Goal: Information Seeking & Learning: Learn about a topic

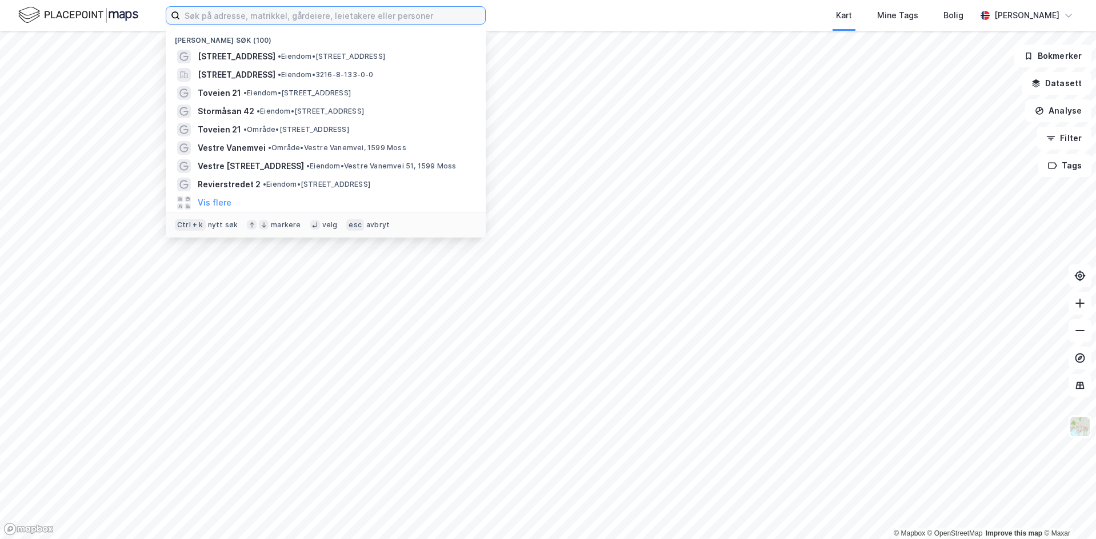
click at [238, 11] on input at bounding box center [332, 15] width 305 height 17
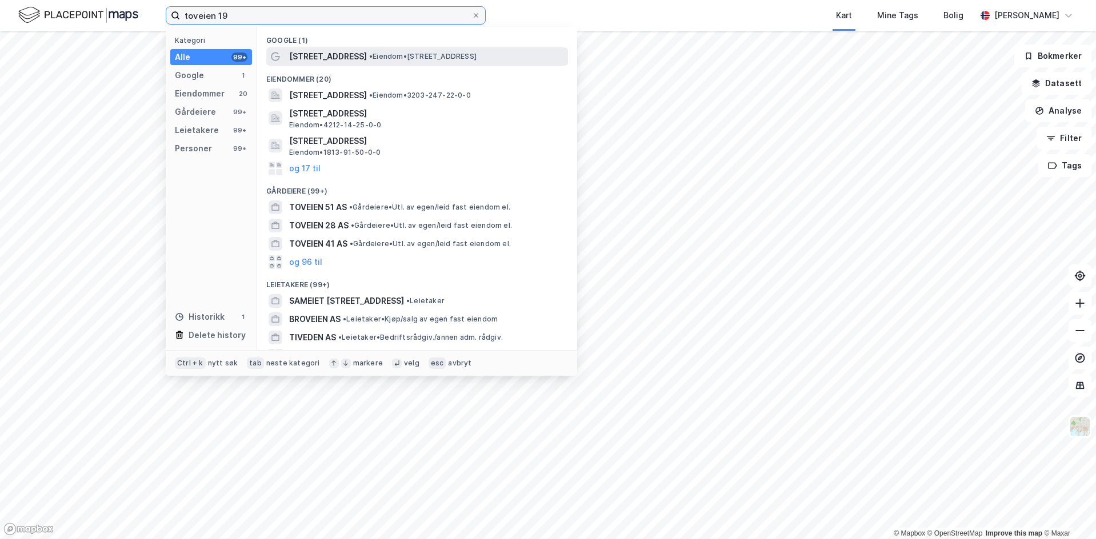
type input "toveien 19"
click at [378, 48] on div "[STREET_ADDRESS] • Eiendom • [STREET_ADDRESS]" at bounding box center [417, 56] width 302 height 18
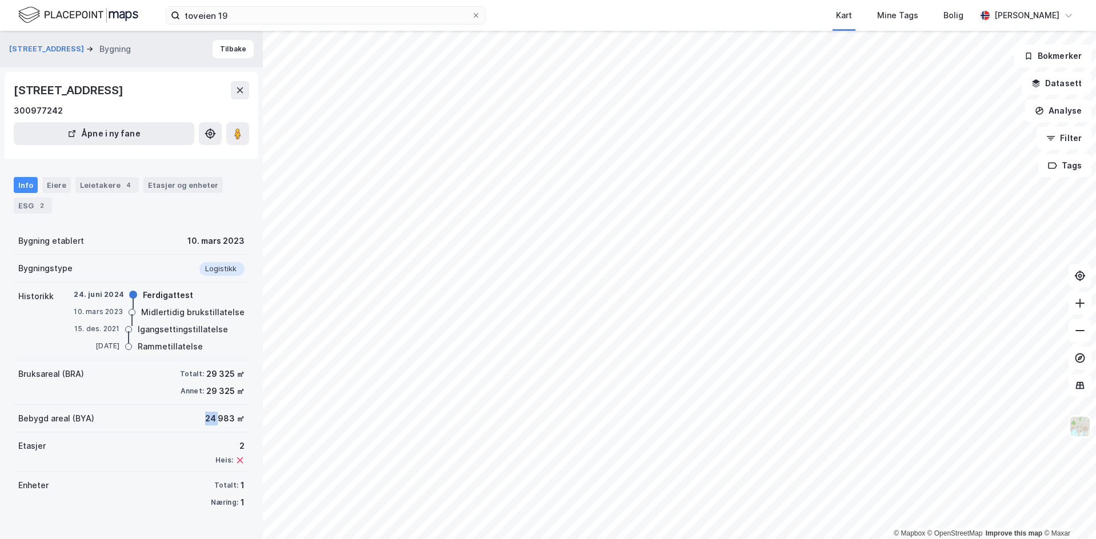
drag, startPoint x: 194, startPoint y: 418, endPoint x: 211, endPoint y: 420, distance: 17.2
click at [211, 420] on div "Bebygd areal (BYA) 24 983 ㎡" at bounding box center [131, 418] width 235 height 27
click at [220, 420] on div "24 983 ㎡" at bounding box center [224, 419] width 39 height 14
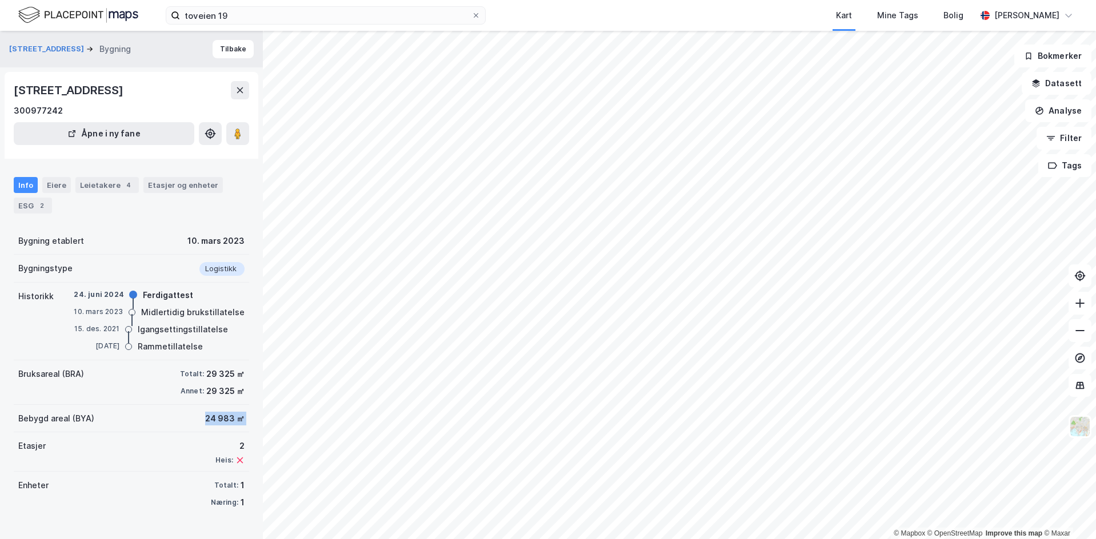
click at [220, 420] on div "24 983 ㎡" at bounding box center [224, 419] width 39 height 14
click at [225, 420] on div "24 983 ㎡" at bounding box center [224, 419] width 39 height 14
drag, startPoint x: 225, startPoint y: 420, endPoint x: 148, endPoint y: 418, distance: 76.6
click at [148, 418] on div "Bebygd areal (BYA) 24 983 ㎡" at bounding box center [131, 418] width 235 height 27
click at [205, 414] on div "24 983 ㎡" at bounding box center [224, 419] width 39 height 14
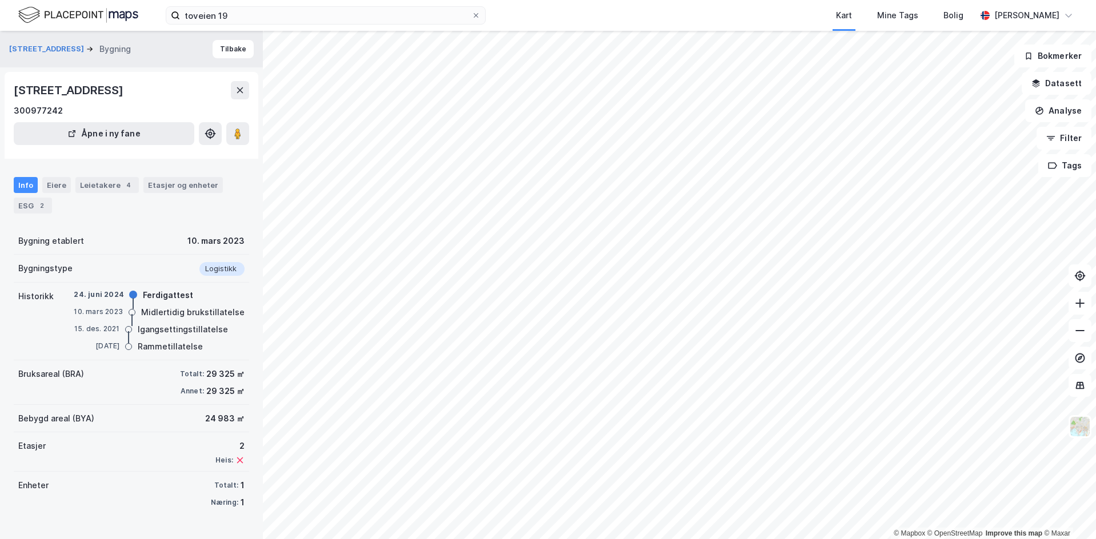
click at [217, 419] on div "24 983 ㎡" at bounding box center [224, 419] width 39 height 14
click at [168, 409] on div "Bebygd areal (BYA) 24 983 ㎡" at bounding box center [131, 418] width 235 height 27
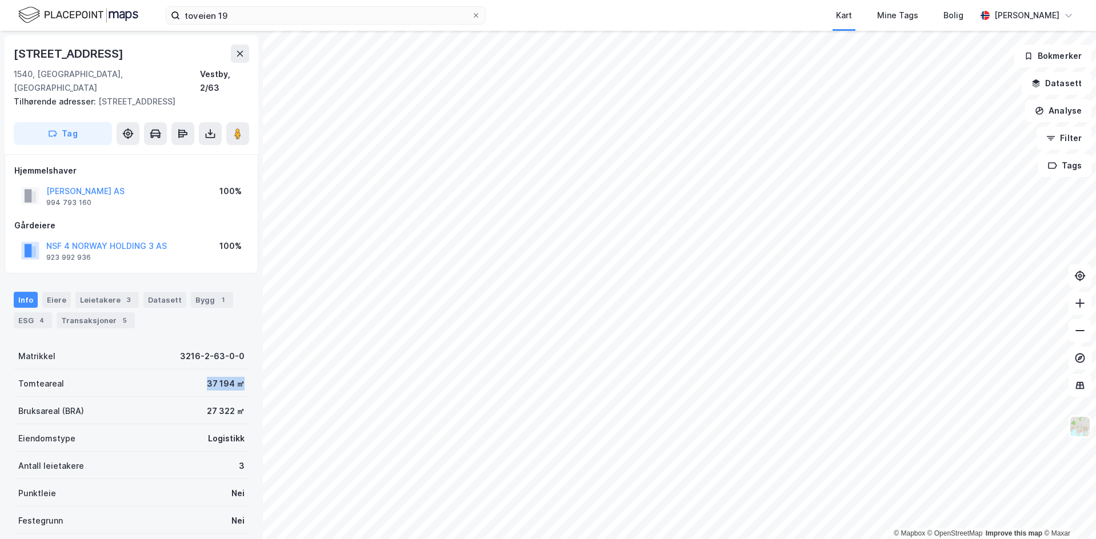
drag, startPoint x: 194, startPoint y: 367, endPoint x: 247, endPoint y: 368, distance: 53.1
click at [247, 368] on div "[STREET_ADDRESS], 2/63 Tilhørende adresser: [STREET_ADDRESS] Tag Hjemmelshaver …" at bounding box center [131, 285] width 263 height 508
click at [172, 343] on div "Matrikkel 3216-2-63-0-0" at bounding box center [131, 355] width 235 height 27
click at [1056, 100] on button "Analyse" at bounding box center [1058, 110] width 66 height 23
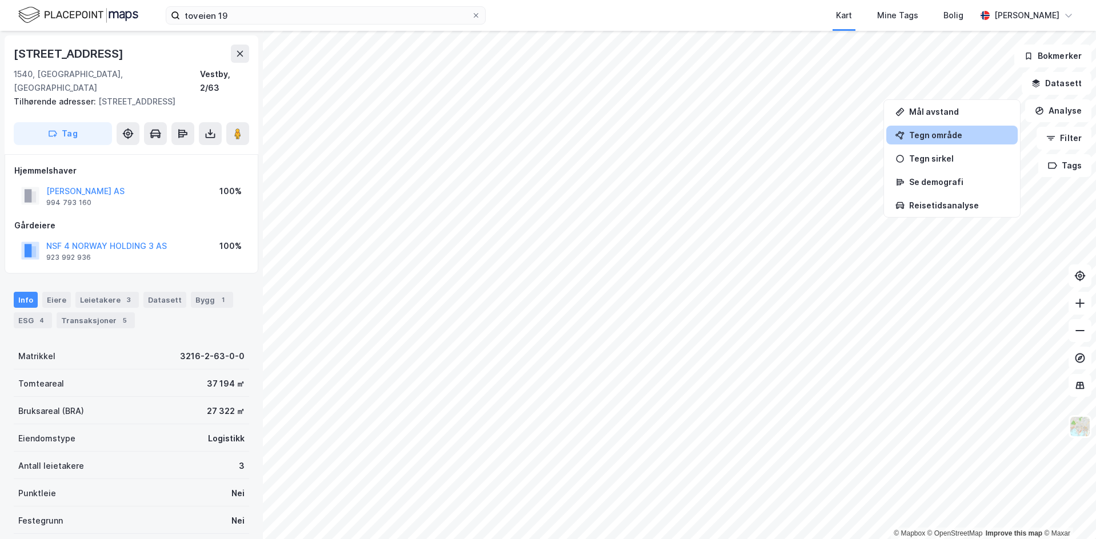
click at [956, 129] on div "Tegn område" at bounding box center [951, 135] width 131 height 19
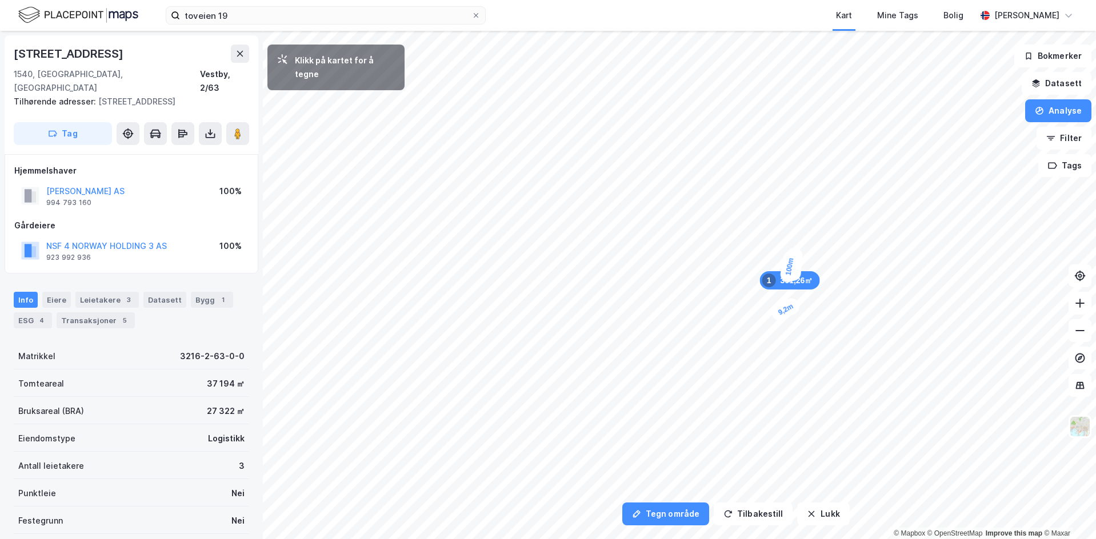
click at [782, 312] on div "9,2m" at bounding box center [785, 309] width 33 height 28
click at [778, 337] on div "9,6m" at bounding box center [777, 330] width 23 height 33
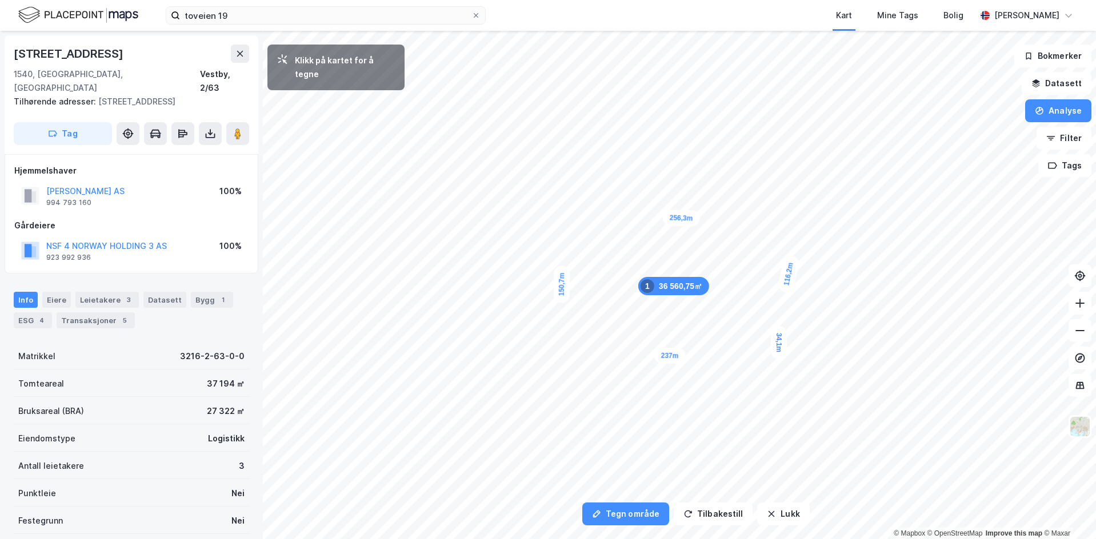
click at [779, 326] on div "34,1m" at bounding box center [779, 342] width 16 height 33
click at [788, 314] on div "15,5m" at bounding box center [783, 320] width 33 height 36
click at [794, 298] on div "17,9m" at bounding box center [791, 307] width 26 height 37
click at [244, 53] on icon at bounding box center [239, 53] width 9 height 9
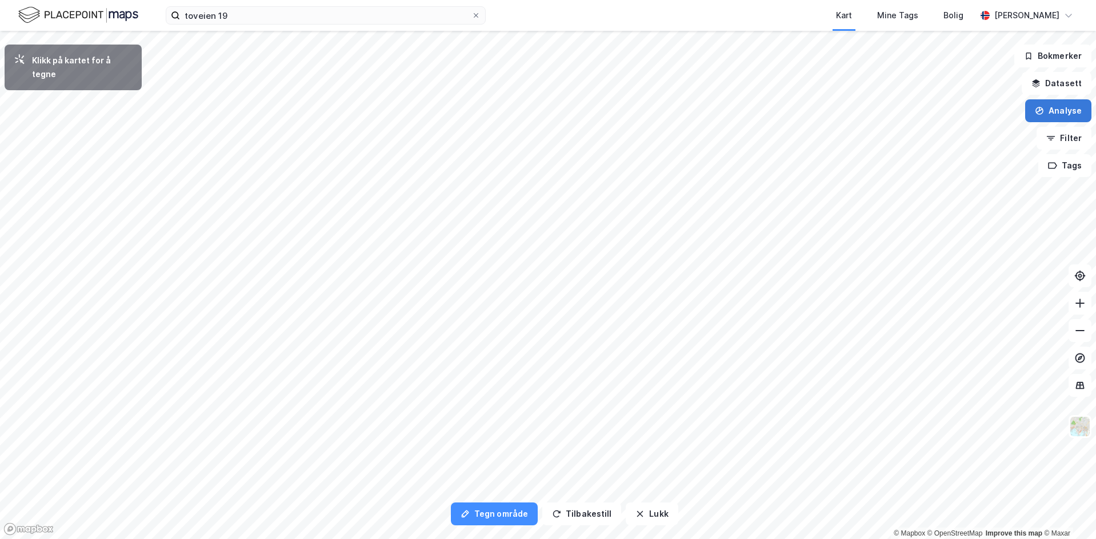
click at [1043, 116] on button "Analyse" at bounding box center [1058, 110] width 66 height 23
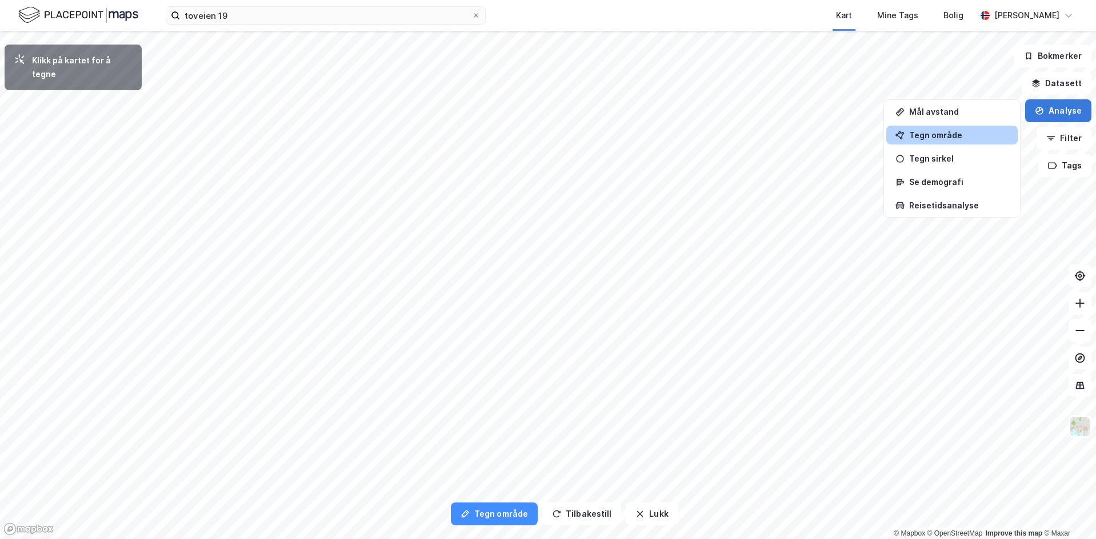
click at [1046, 108] on button "Analyse" at bounding box center [1058, 110] width 66 height 23
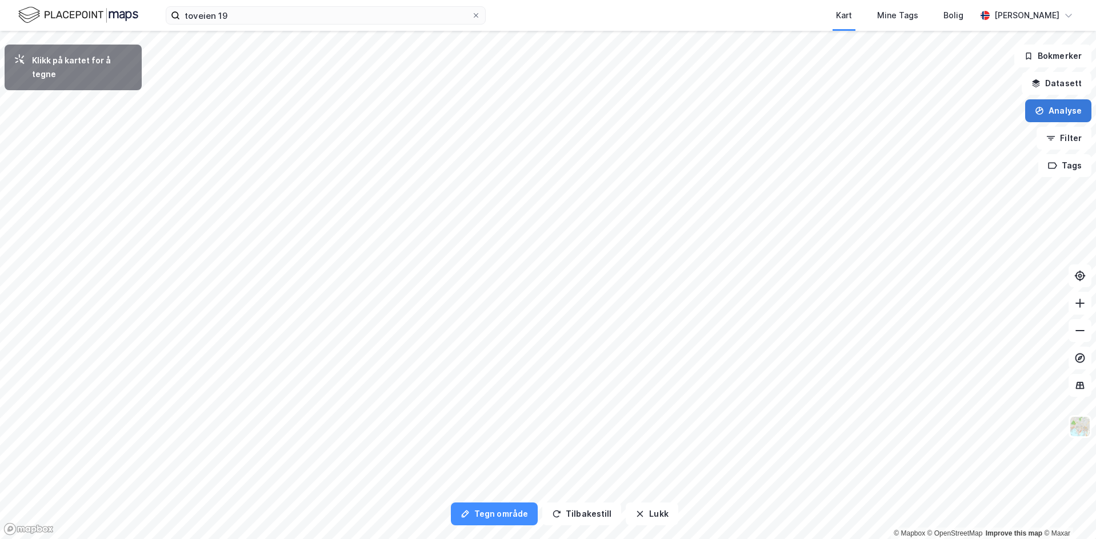
click at [1046, 108] on button "Analyse" at bounding box center [1058, 110] width 66 height 23
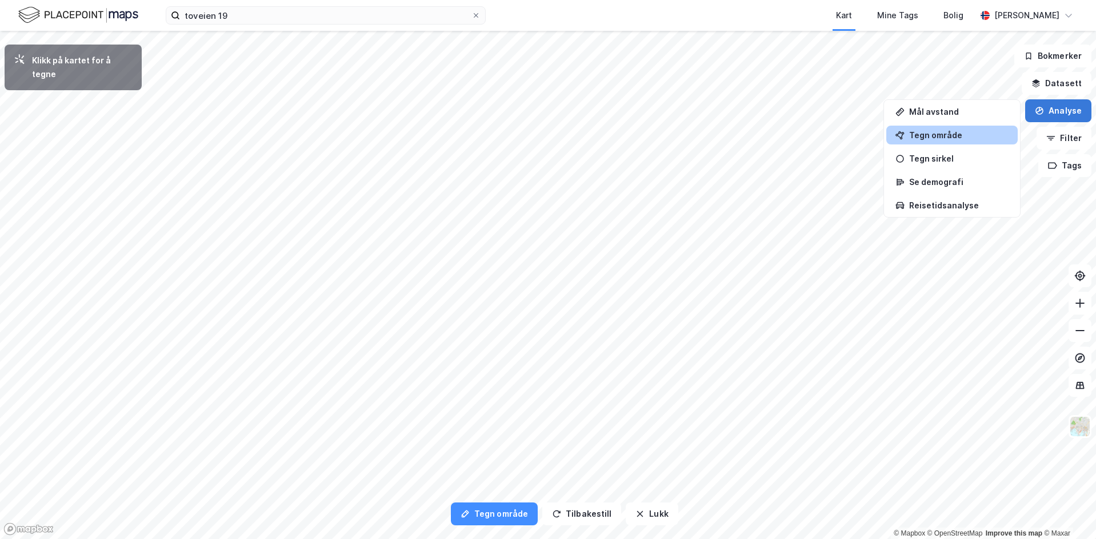
click at [1027, 111] on button "Analyse" at bounding box center [1058, 110] width 66 height 23
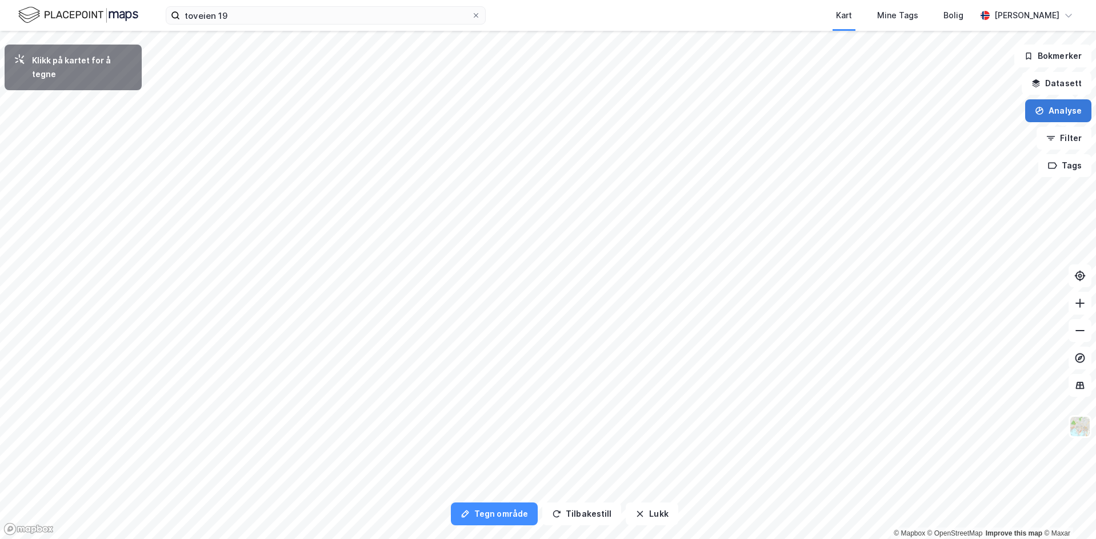
click at [1063, 121] on button "Analyse" at bounding box center [1058, 110] width 66 height 23
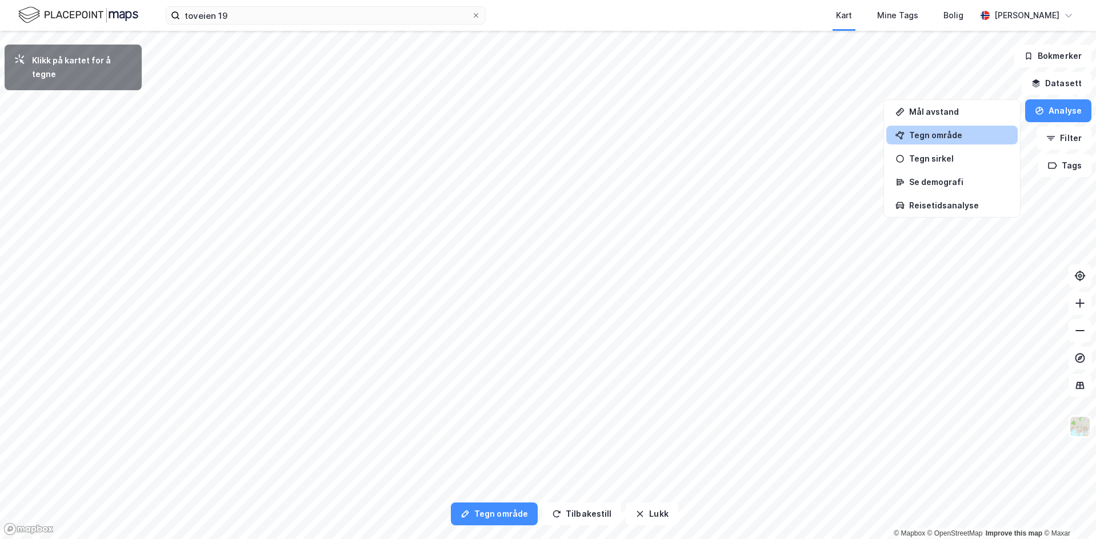
click at [951, 141] on div "Tegn område" at bounding box center [951, 135] width 131 height 19
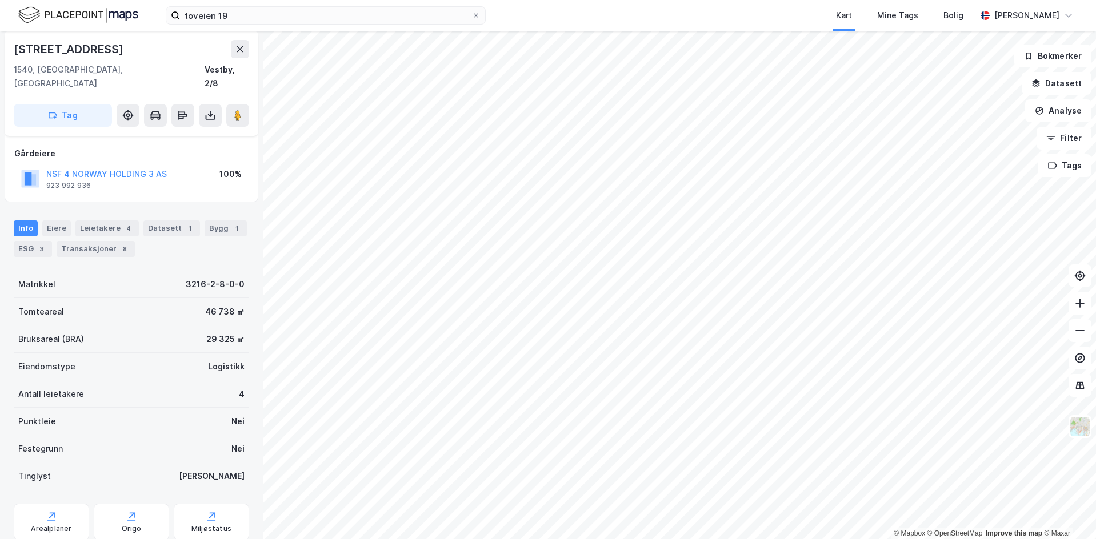
scroll to position [83, 0]
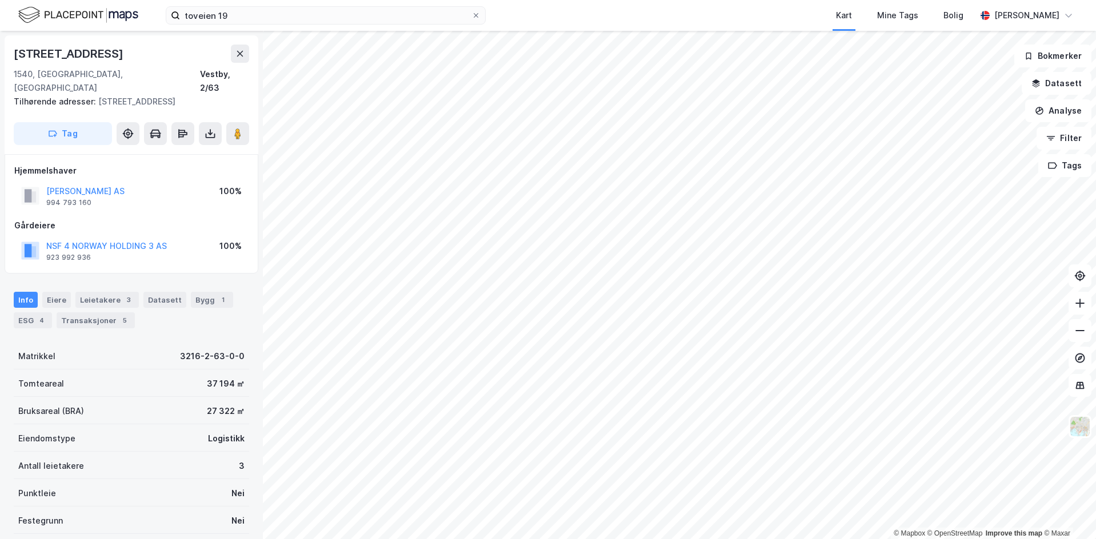
scroll to position [83, 0]
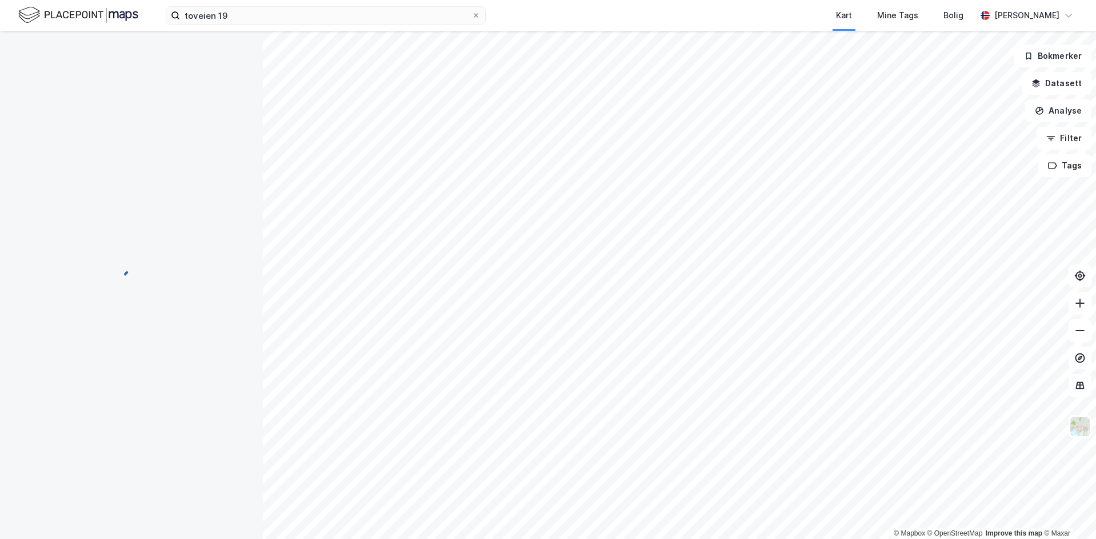
scroll to position [83, 0]
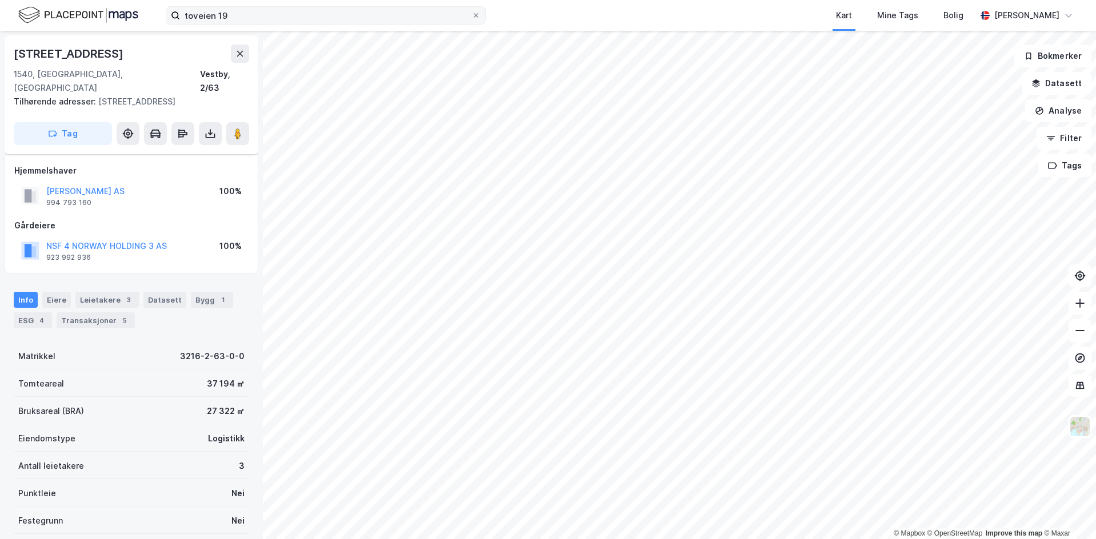
scroll to position [83, 0]
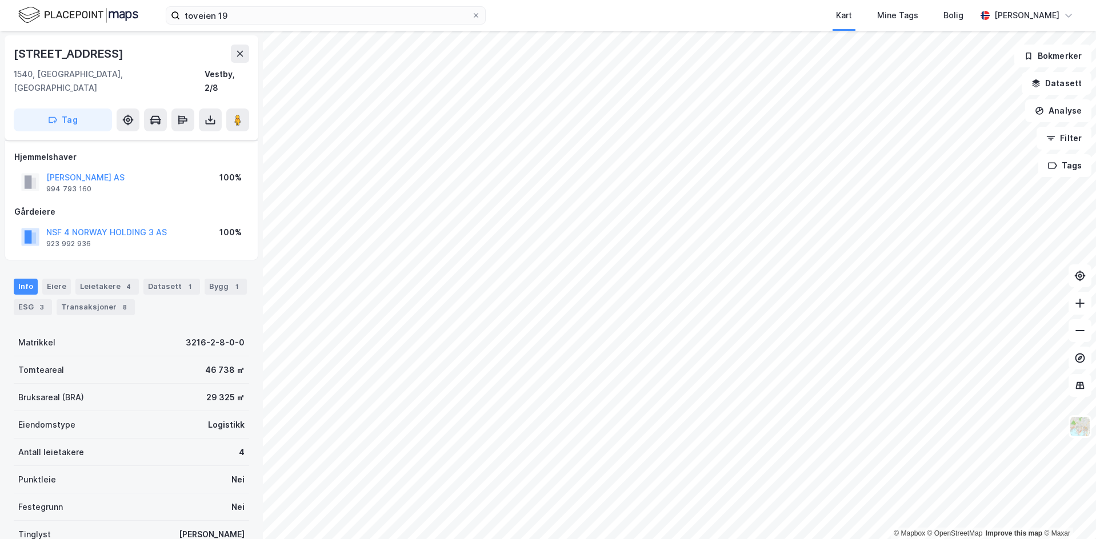
scroll to position [83, 0]
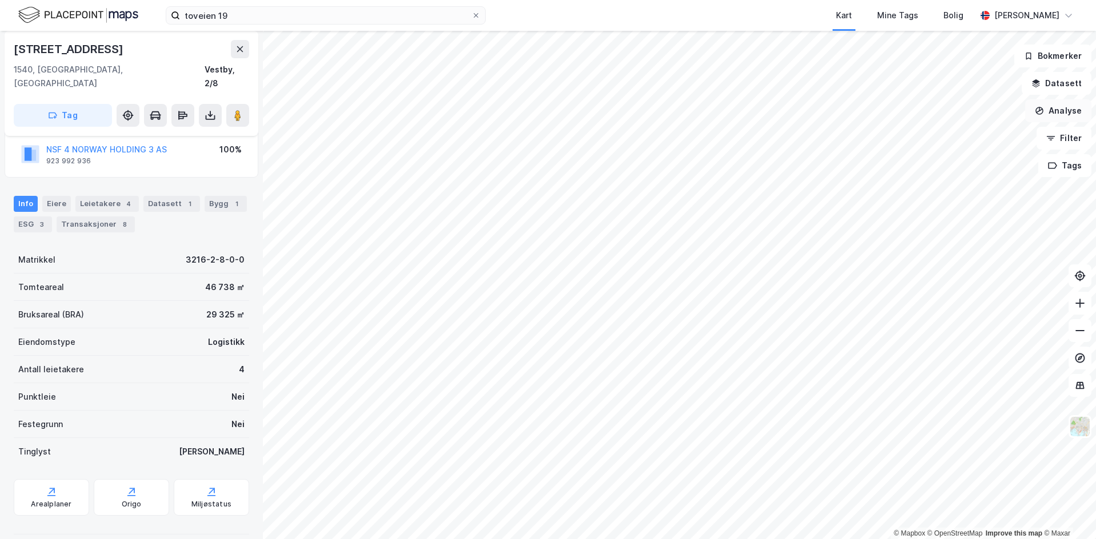
click at [1061, 116] on button "Analyse" at bounding box center [1058, 110] width 66 height 23
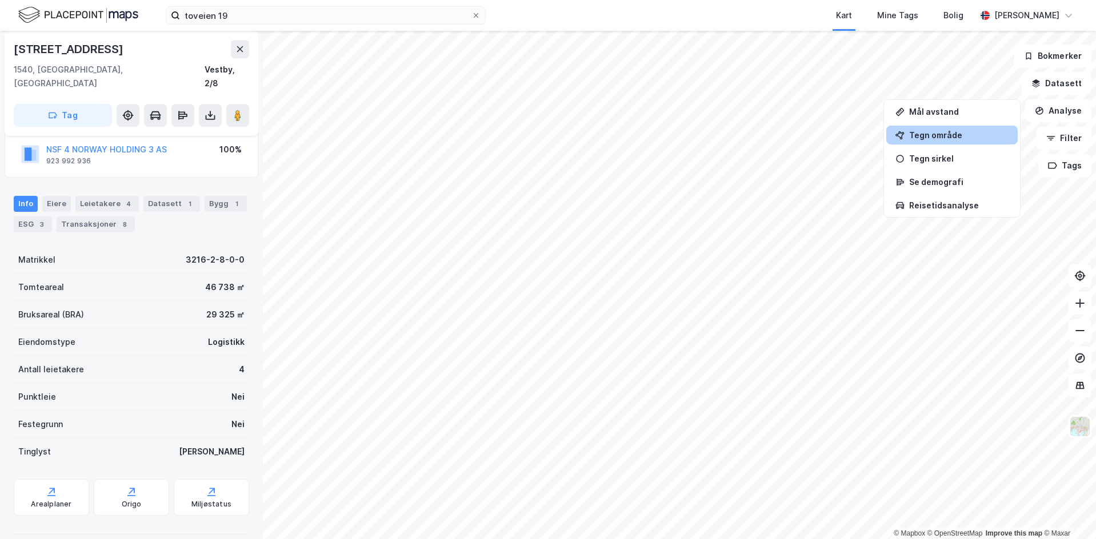
click at [942, 137] on div "Tegn område" at bounding box center [958, 135] width 99 height 10
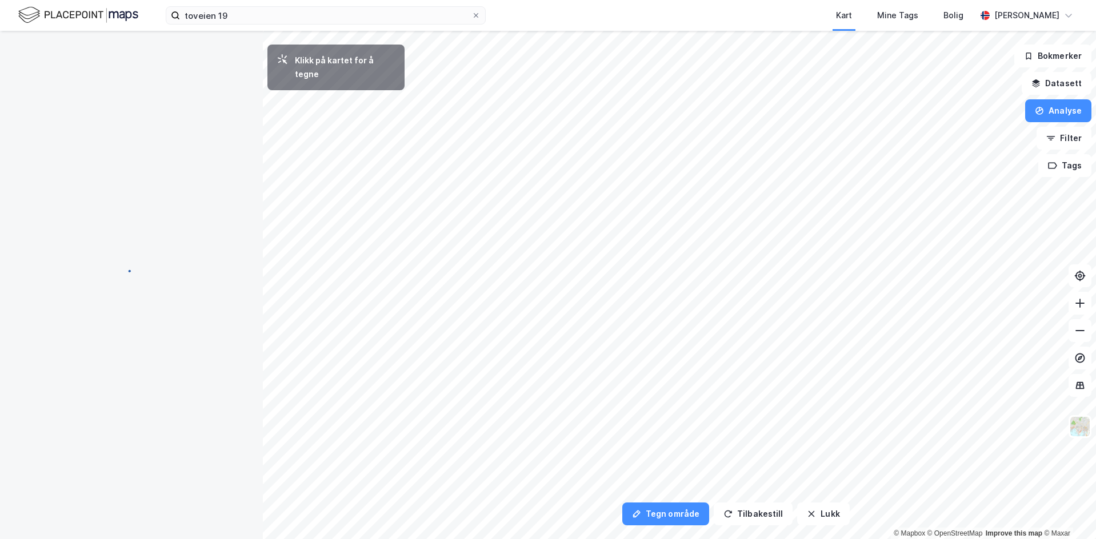
scroll to position [0, 0]
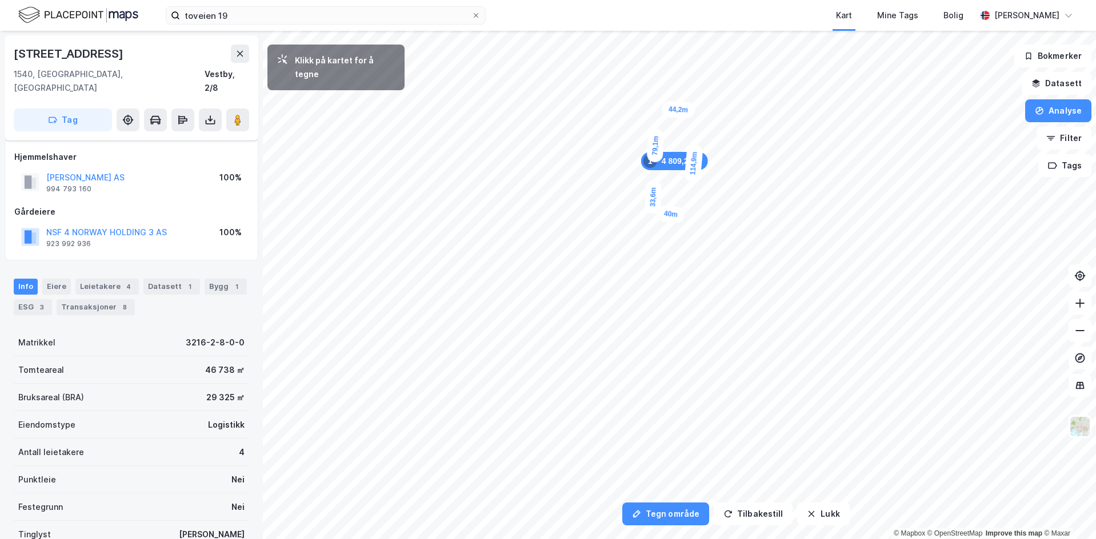
click at [653, 182] on div "33,6m" at bounding box center [652, 197] width 17 height 34
click at [646, 182] on div "6,2m" at bounding box center [649, 182] width 29 height 16
click at [647, 167] on div "14,4m" at bounding box center [646, 175] width 19 height 34
click at [655, 167] on div "6,8m" at bounding box center [649, 167] width 29 height 16
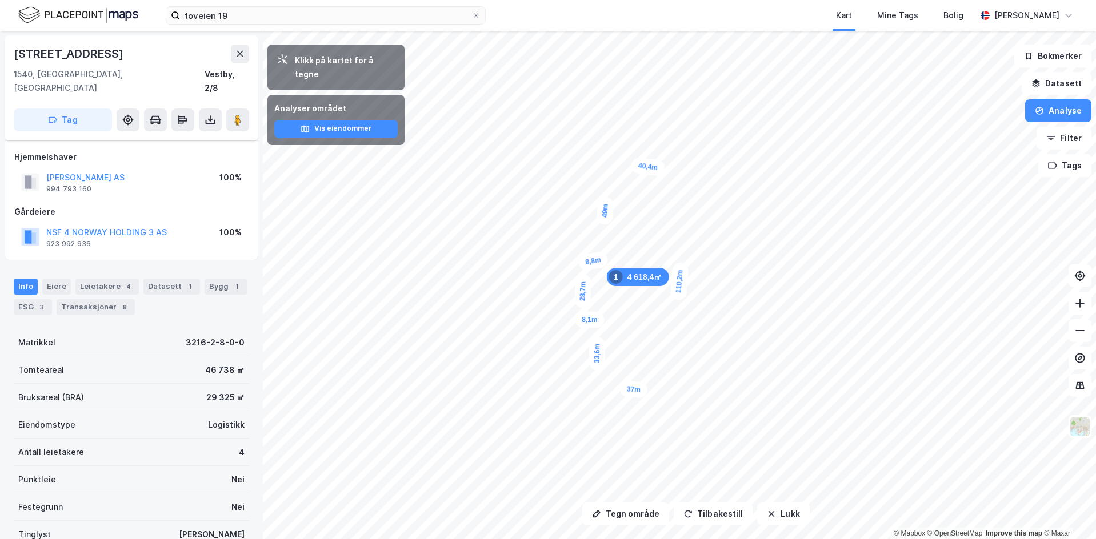
drag, startPoint x: 588, startPoint y: 290, endPoint x: 590, endPoint y: 260, distance: 30.3
